Goal: Information Seeking & Learning: Learn about a topic

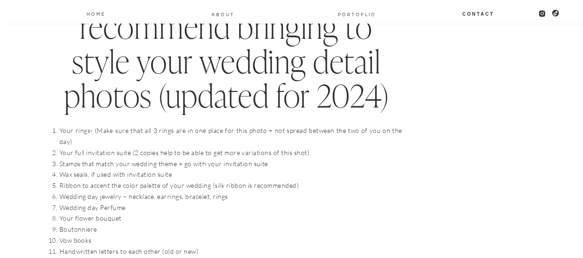
scroll to position [959, 0]
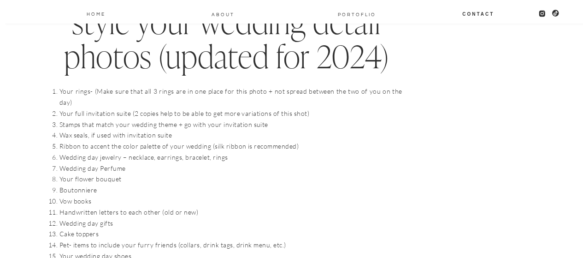
click at [110, 108] on li "Your full invitation suite (2 copies help to be able to get more variations of …" at bounding box center [230, 113] width 343 height 11
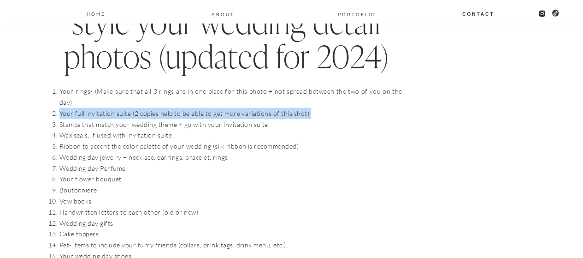
click at [110, 108] on li "Your full invitation suite (2 copies help to be able to get more variations of …" at bounding box center [230, 113] width 343 height 11
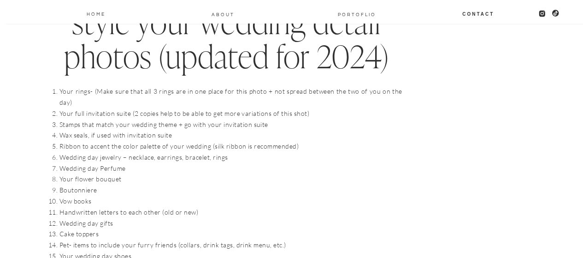
click at [116, 119] on li "Stamps that match your wedding theme + go with your invitation suite" at bounding box center [230, 124] width 343 height 11
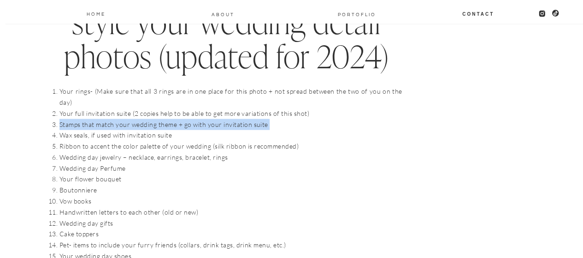
click at [116, 119] on li "Stamps that match your wedding theme + go with your invitation suite" at bounding box center [230, 124] width 343 height 11
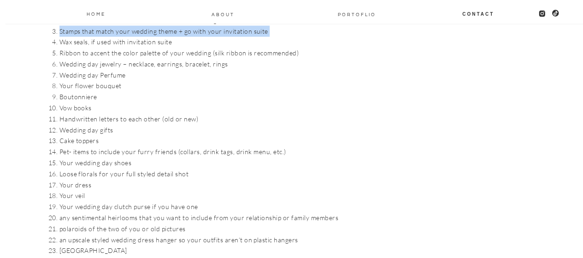
scroll to position [1069, 0]
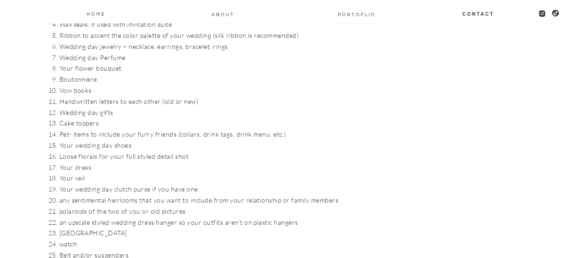
click at [92, 96] on li "Handwritten letters to each other (old or new)" at bounding box center [230, 101] width 343 height 11
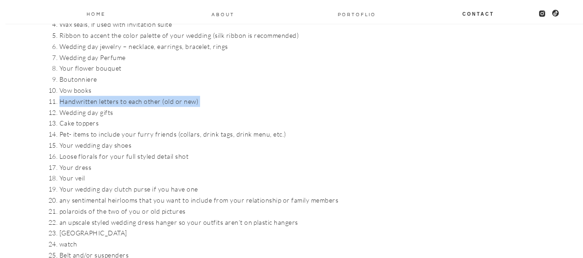
click at [92, 96] on li "Handwritten letters to each other (old or new)" at bounding box center [230, 101] width 343 height 11
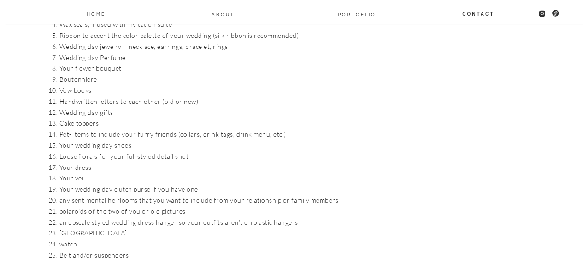
click at [96, 107] on li "Wedding day gifts" at bounding box center [230, 112] width 343 height 11
click at [92, 129] on li "Pet- items to include your furry friends (collars, drink tags, drink menu, etc.)" at bounding box center [230, 134] width 343 height 11
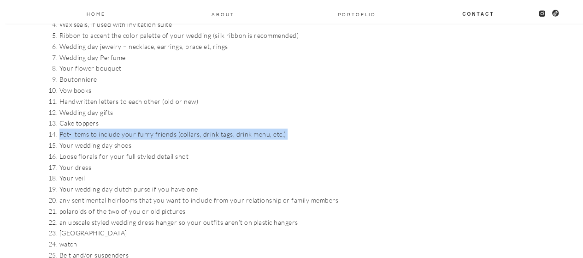
click at [92, 129] on li "Pet- items to include your furry friends (collars, drink tags, drink menu, etc.)" at bounding box center [230, 134] width 343 height 11
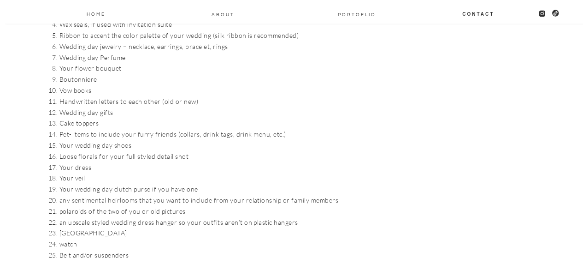
click at [99, 129] on li "Pet- items to include your furry friends (collars, drink tags, drink menu, etc.)" at bounding box center [230, 134] width 343 height 11
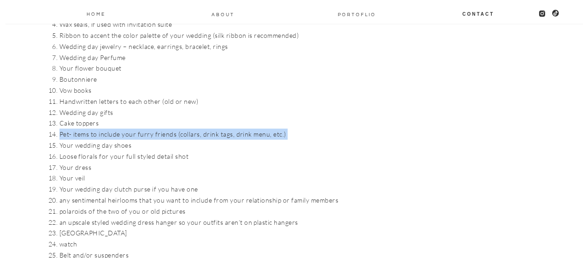
click at [99, 129] on li "Pet- items to include your furry friends (collars, drink tags, drink menu, etc.)" at bounding box center [230, 134] width 343 height 11
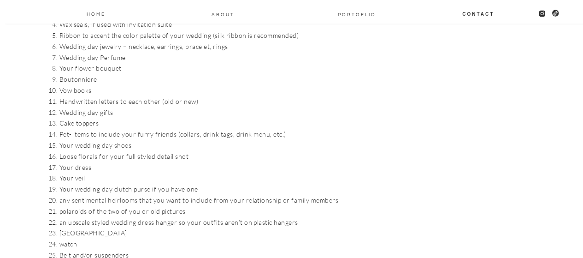
click at [104, 151] on li "Loose florals for your full styled detail shot" at bounding box center [230, 156] width 343 height 11
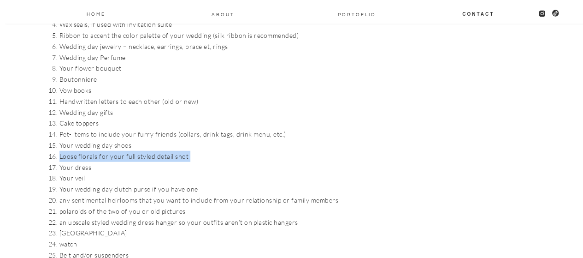
click at [104, 151] on li "Loose florals for your full styled detail shot" at bounding box center [230, 156] width 343 height 11
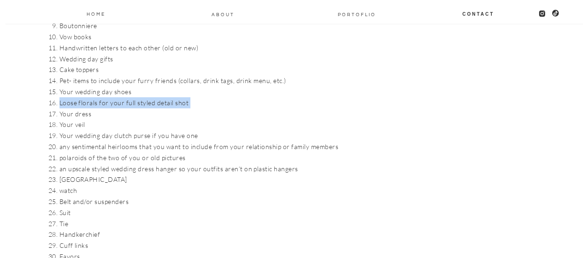
scroll to position [1125, 0]
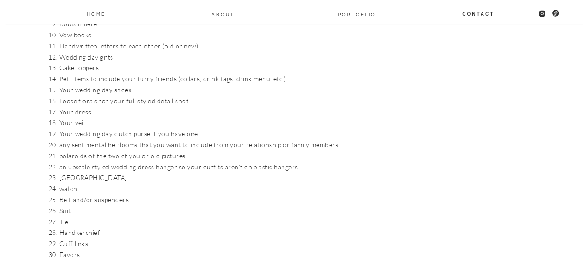
click at [94, 139] on li "any sentimental heirlooms that you want to include from your relationship or fa…" at bounding box center [230, 144] width 343 height 11
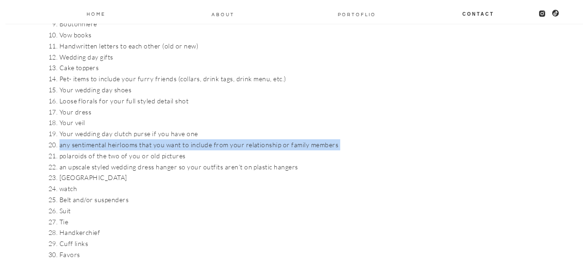
click at [94, 139] on li "any sentimental heirlooms that you want to include from your relationship or fa…" at bounding box center [230, 144] width 343 height 11
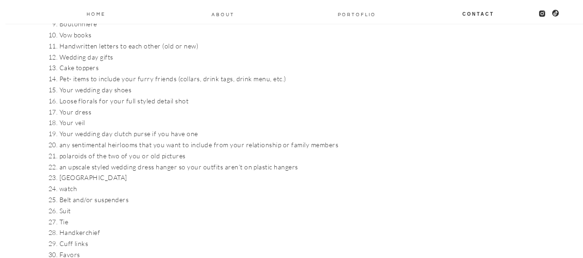
click at [90, 161] on li "an upscale styled wedding dress hanger so your outfits aren’t on plastic hangers" at bounding box center [230, 166] width 343 height 11
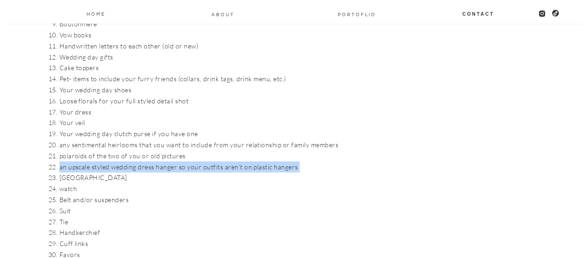
click at [90, 161] on li "an upscale styled wedding dress hanger so your outfits aren’t on plastic hangers" at bounding box center [230, 166] width 343 height 11
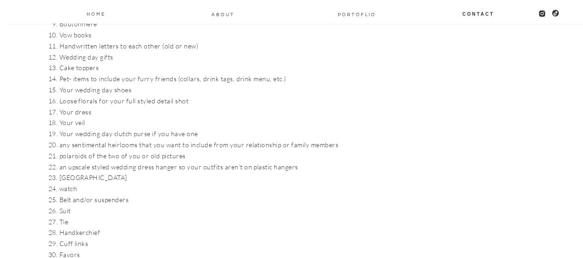
click at [73, 194] on li "Belt and/or suspenders" at bounding box center [230, 199] width 343 height 11
click at [75, 238] on li "Cuff links" at bounding box center [230, 243] width 343 height 11
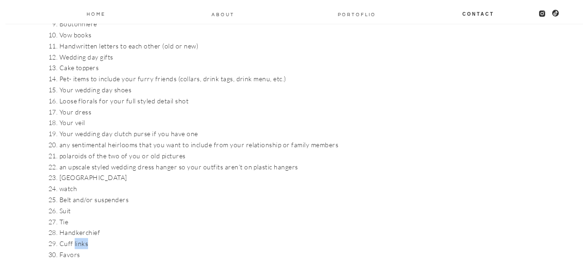
click at [75, 238] on li "Cuff links" at bounding box center [230, 243] width 343 height 11
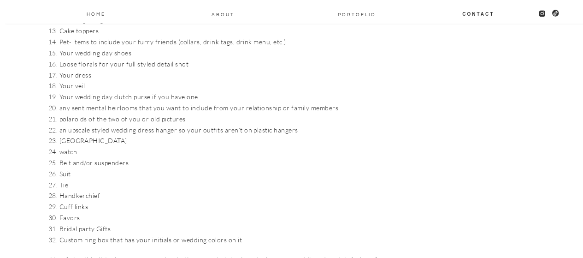
scroll to position [1180, 0]
